Goal: Information Seeking & Learning: Learn about a topic

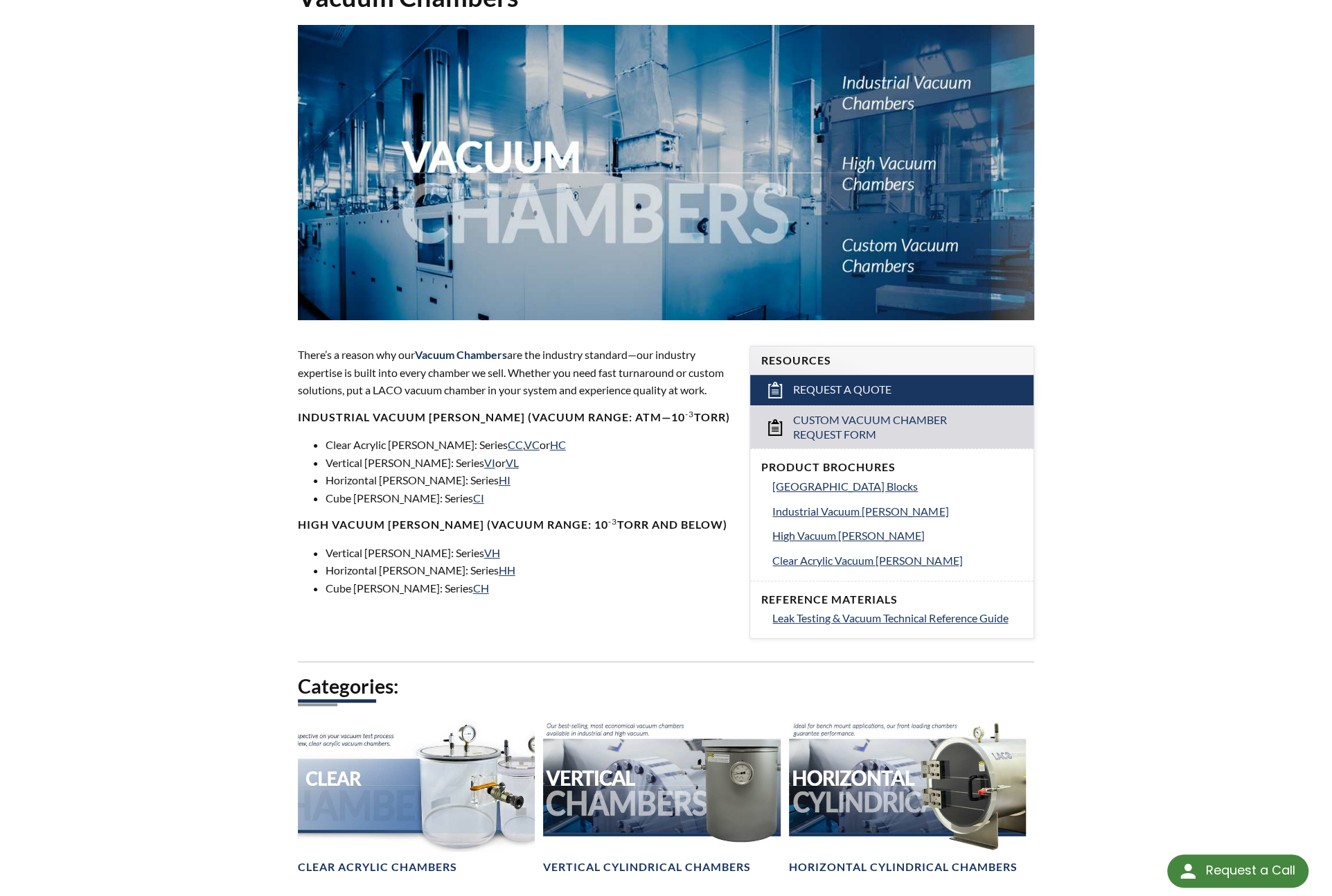
scroll to position [208, 0]
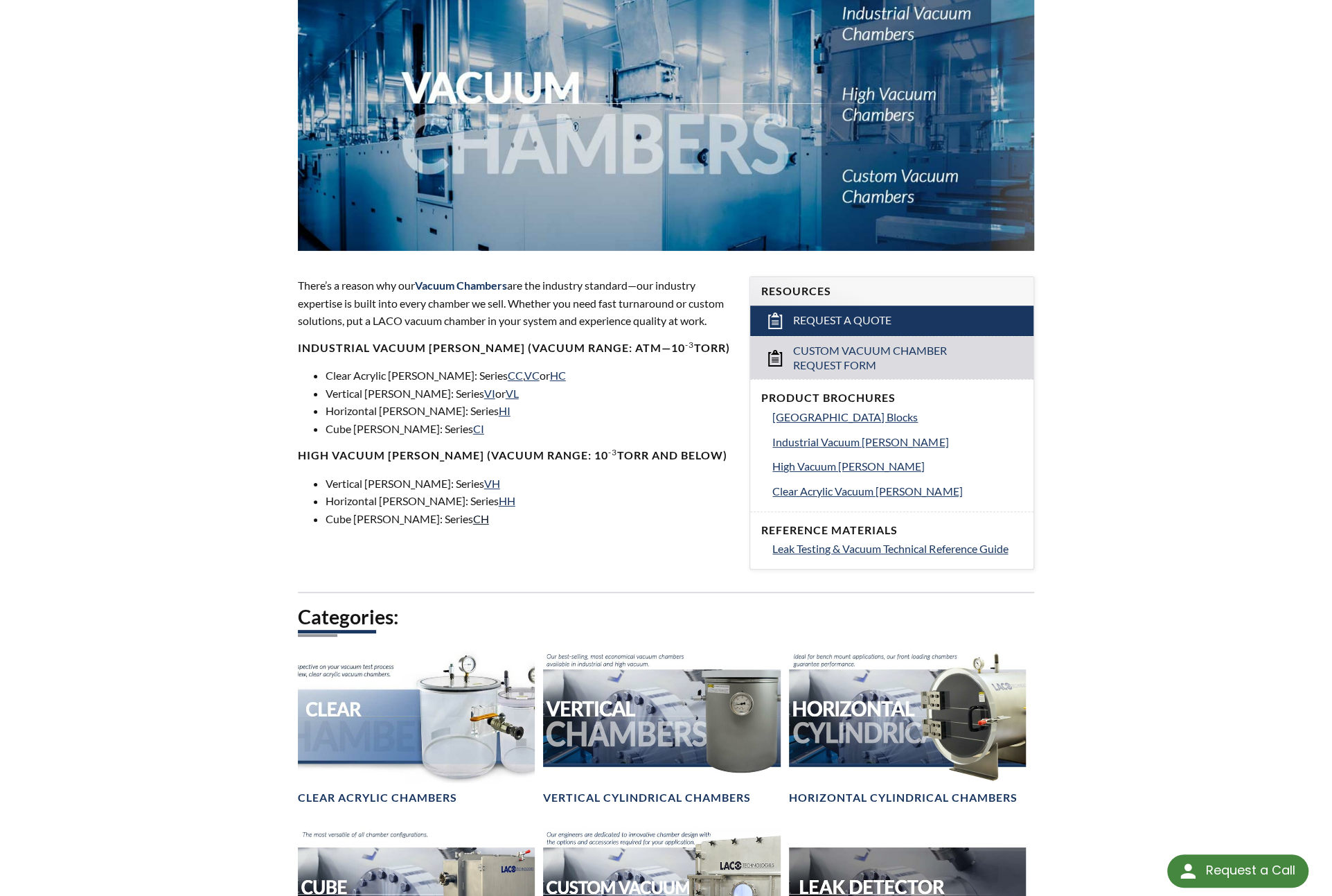
click at [473, 518] on link "CH" at bounding box center [481, 518] width 16 height 13
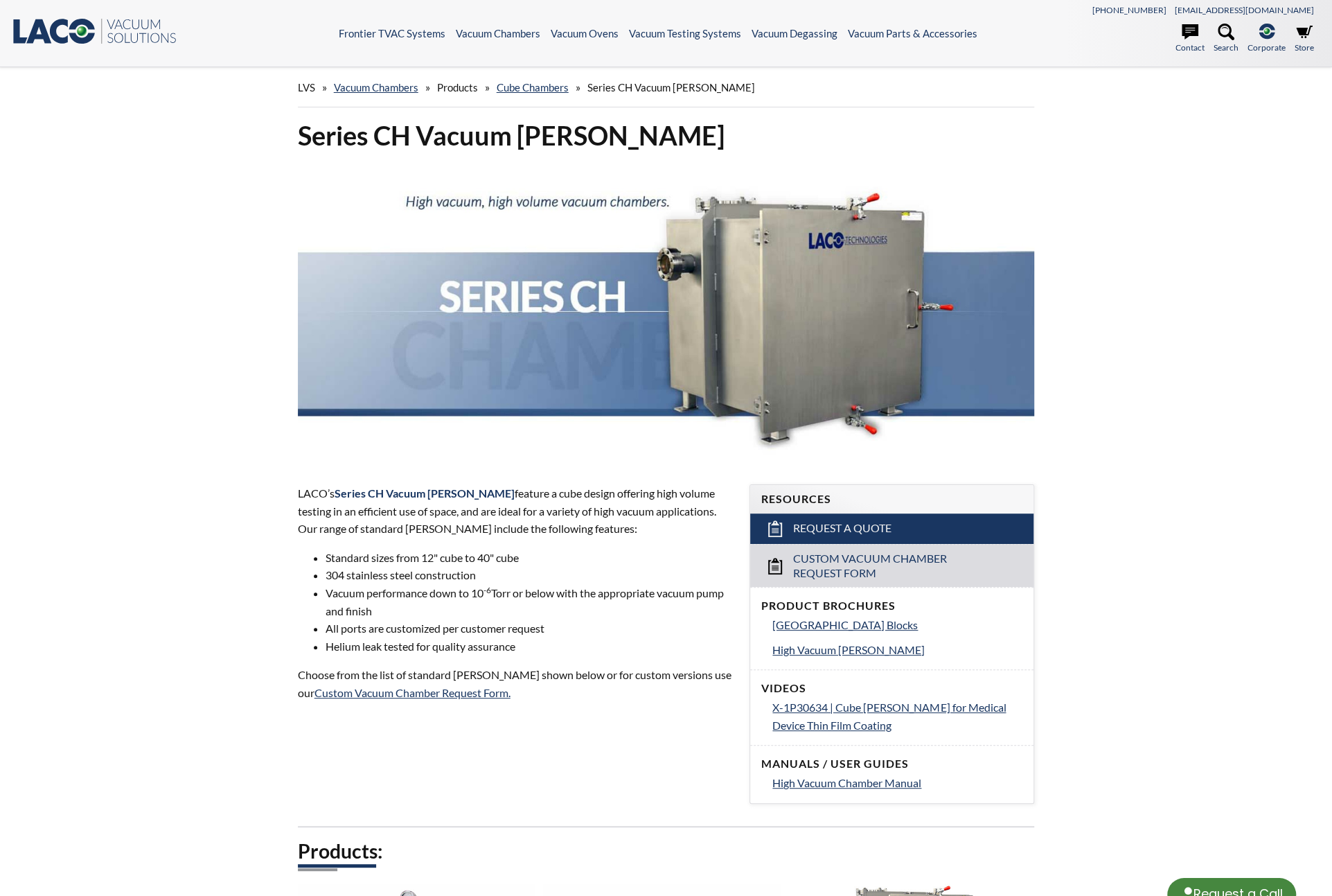
select select "Language Translate Widget"
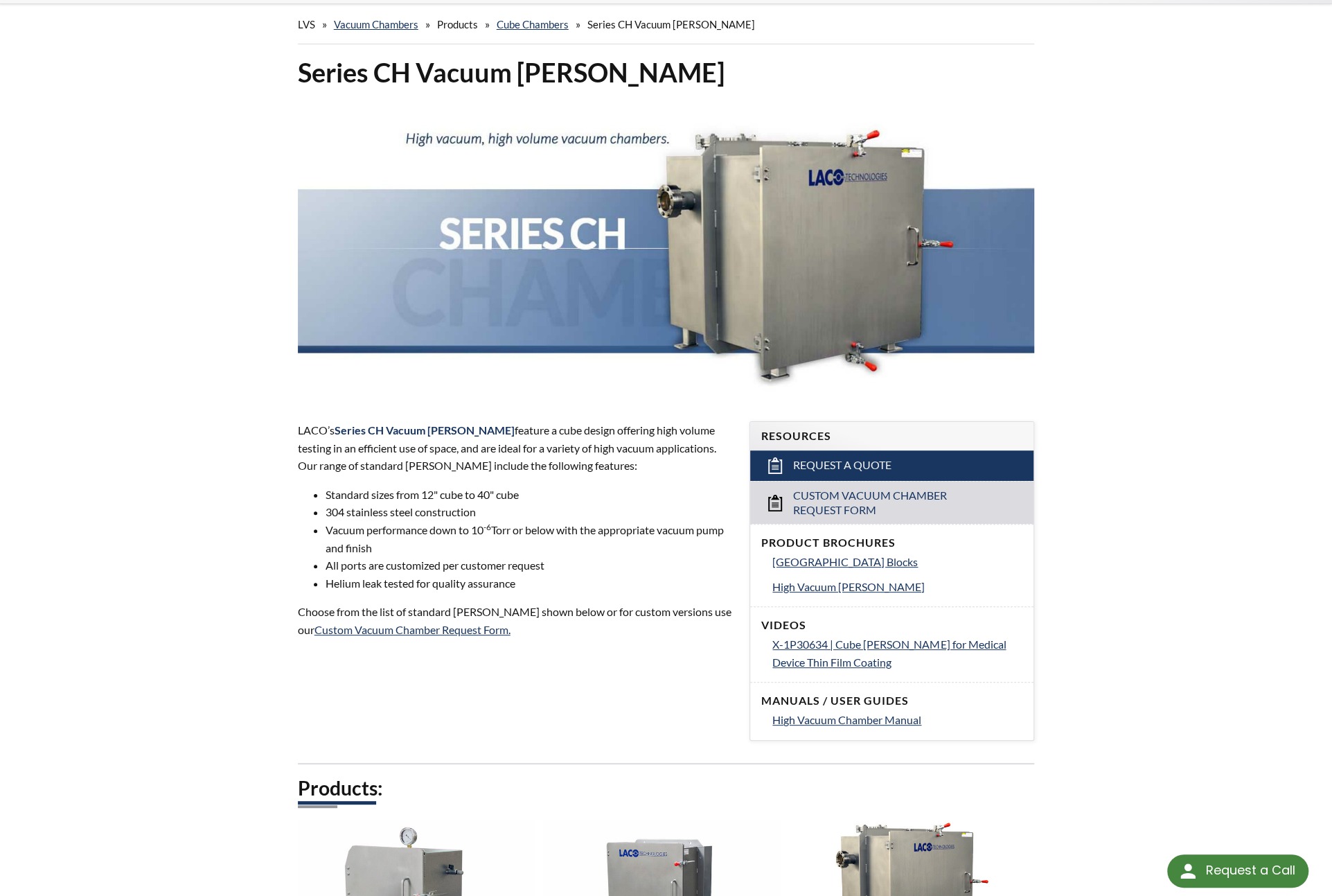
scroll to position [139, 0]
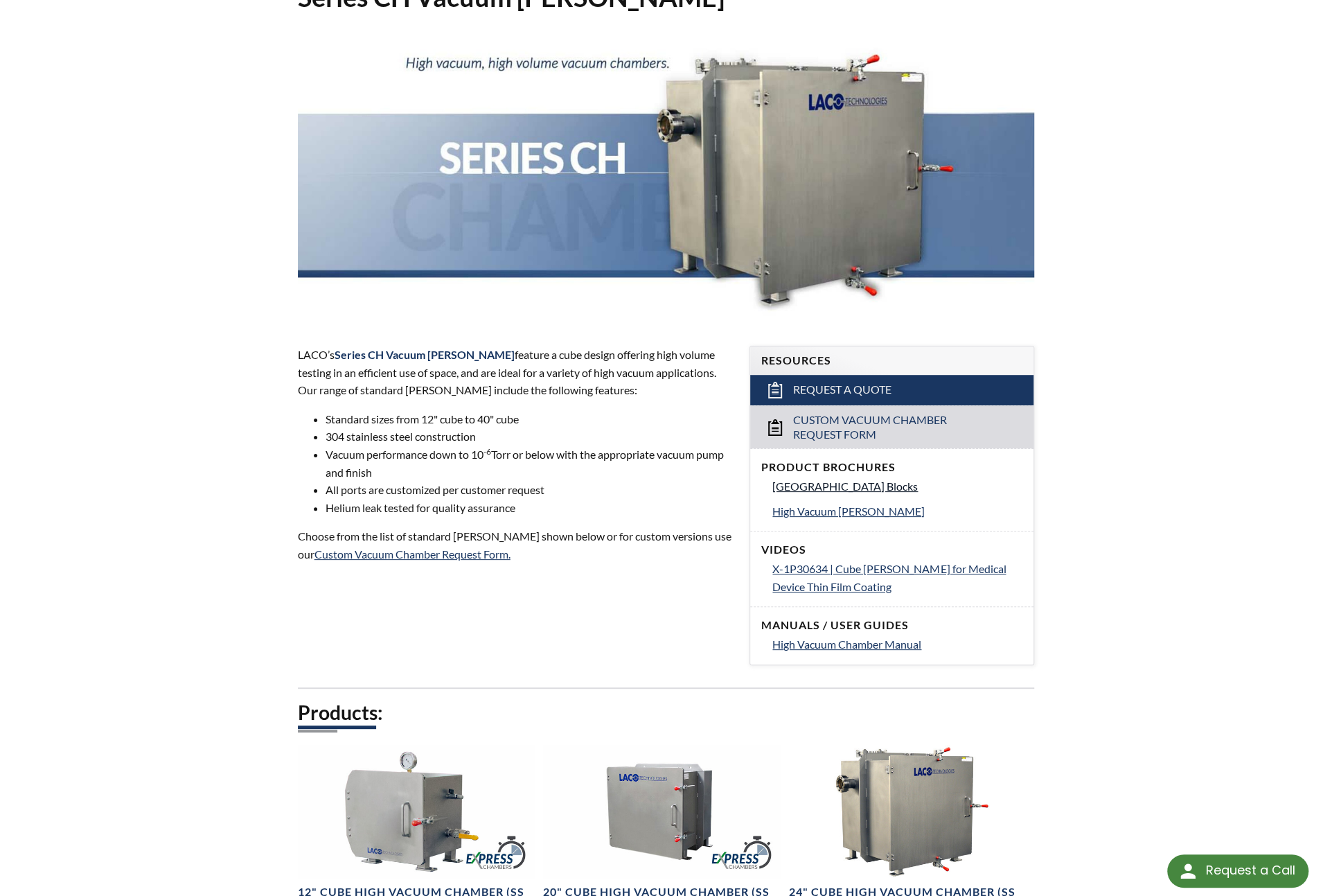
click at [918, 486] on span "[GEOGRAPHIC_DATA] Blocks" at bounding box center [844, 485] width 145 height 13
click at [676, 594] on div "LACO’s Series CH Vacuum Chambers feature a cube design offering high volume tes…" at bounding box center [516, 483] width 436 height 275
click at [851, 643] on span "High Vacuum Chamber Manual" at bounding box center [846, 643] width 149 height 13
click at [874, 489] on span "[GEOGRAPHIC_DATA] Blocks" at bounding box center [844, 485] width 145 height 13
click at [858, 513] on span "High Vacuum Chambers" at bounding box center [848, 510] width 152 height 13
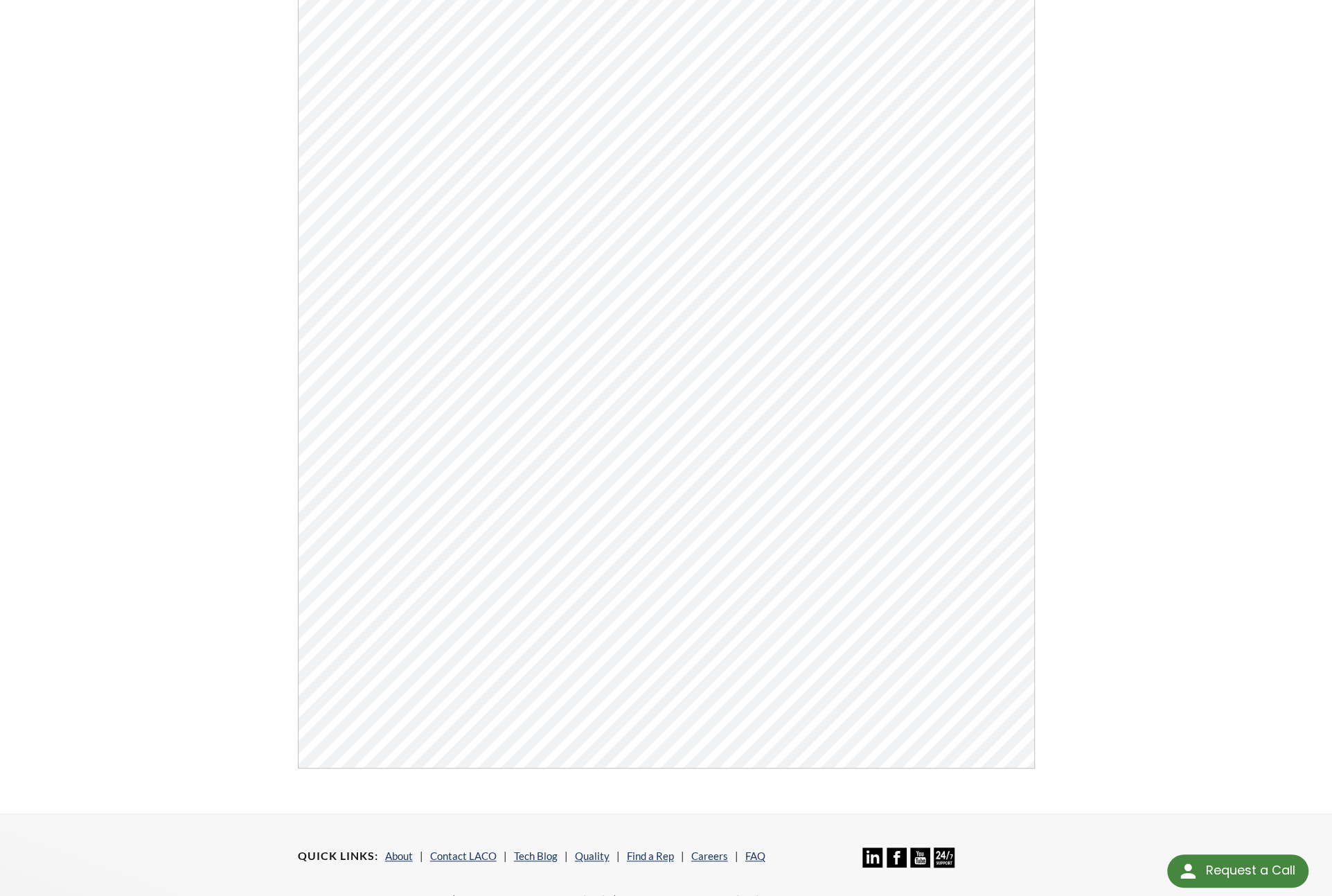
scroll to position [38, 0]
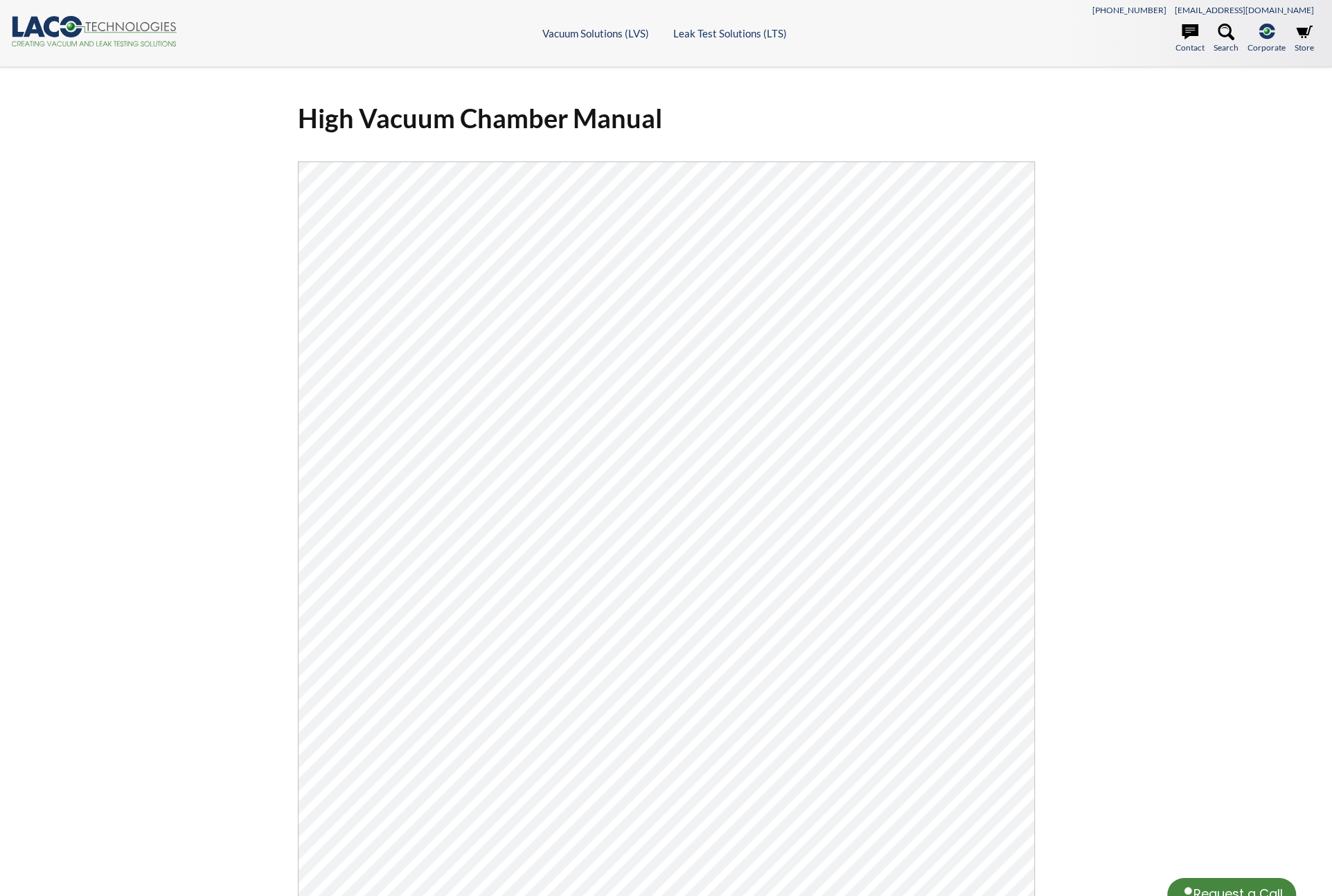
select select "Language Translate Widget"
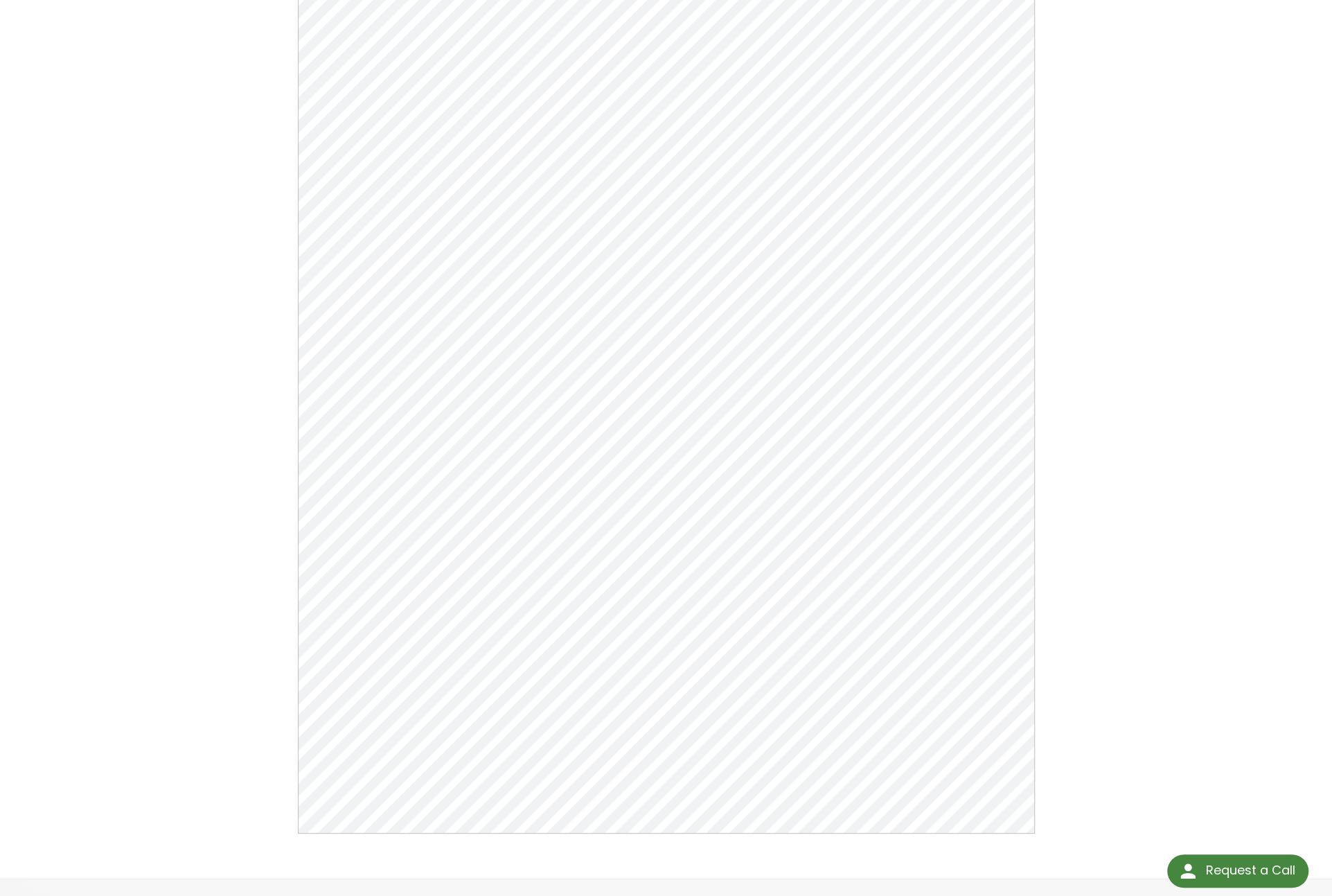
scroll to position [69, 0]
